Goal: Information Seeking & Learning: Learn about a topic

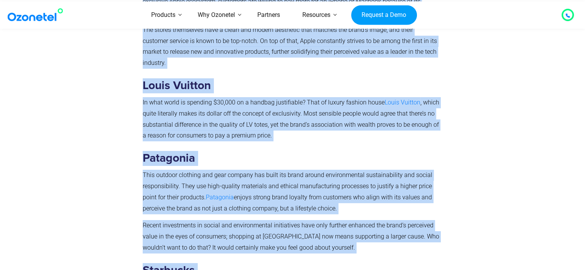
scroll to position [2732, 0]
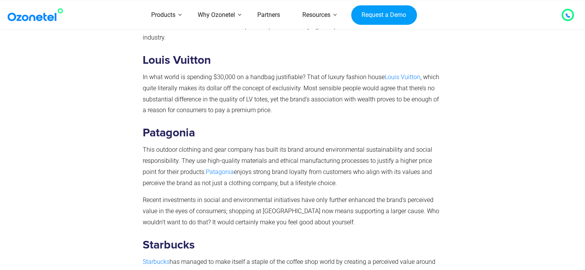
drag, startPoint x: 378, startPoint y: 261, endPoint x: 309, endPoint y: 197, distance: 94.3
click at [309, 197] on span "Recent investments in social and environmental initiatives have only further en…" at bounding box center [291, 211] width 296 height 30
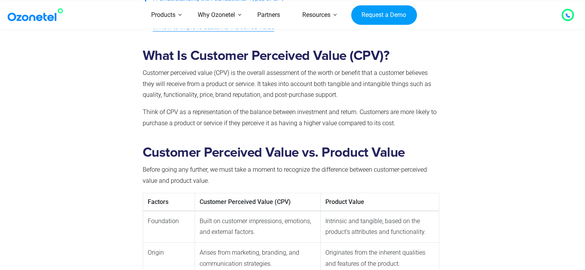
scroll to position [388, 0]
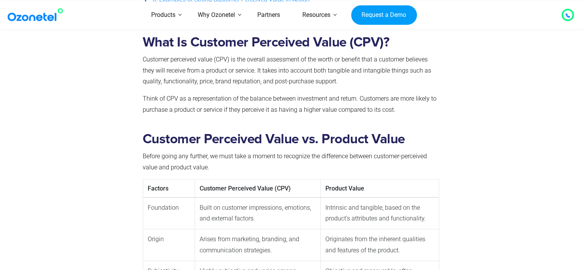
click at [135, 43] on div at bounding box center [95, 77] width 86 height 97
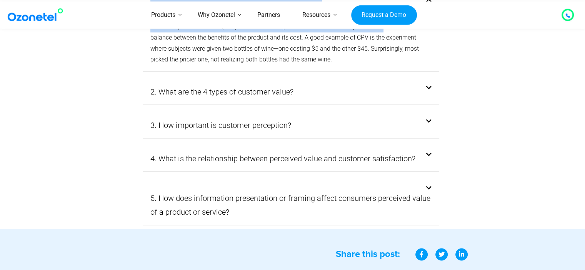
scroll to position [4087, 0]
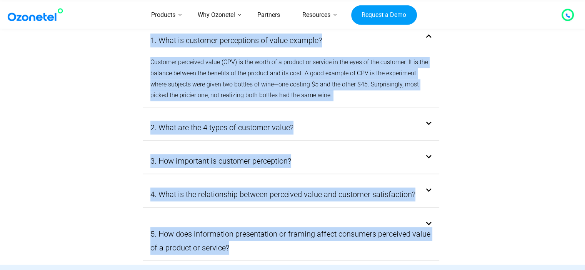
drag, startPoint x: 141, startPoint y: 40, endPoint x: 401, endPoint y: 241, distance: 328.9
copy div "Lore Ip Dolorsit Ametconse Adipi (ELI)? Seddoeiu temporinc utlab (ETD) ma ali e…"
click at [344, 148] on div "3. How important is customer perception?" at bounding box center [291, 160] width 297 height 25
